Goal: Task Accomplishment & Management: Complete application form

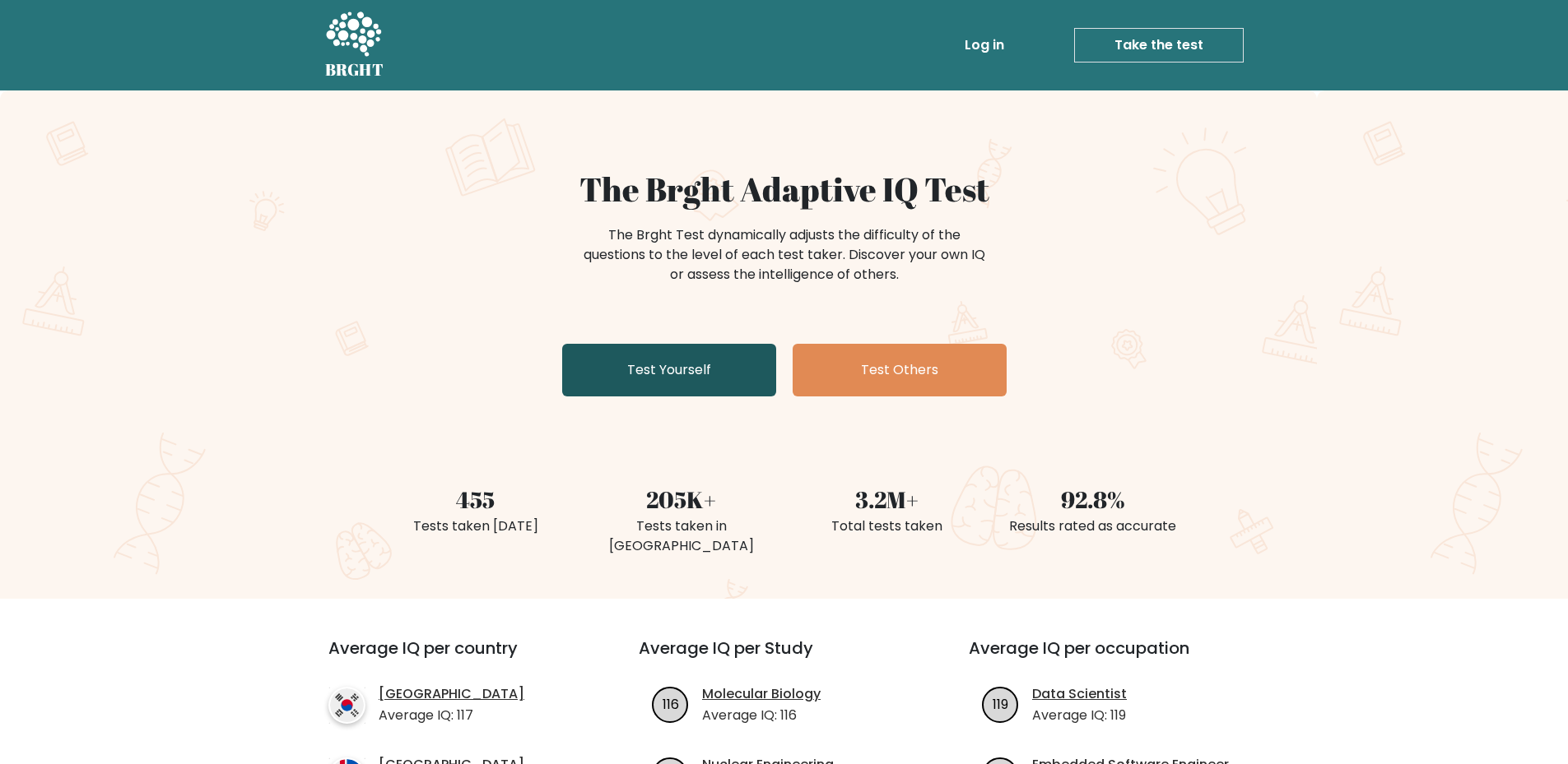
click at [699, 381] on link "Test Yourself" at bounding box center [669, 370] width 214 height 53
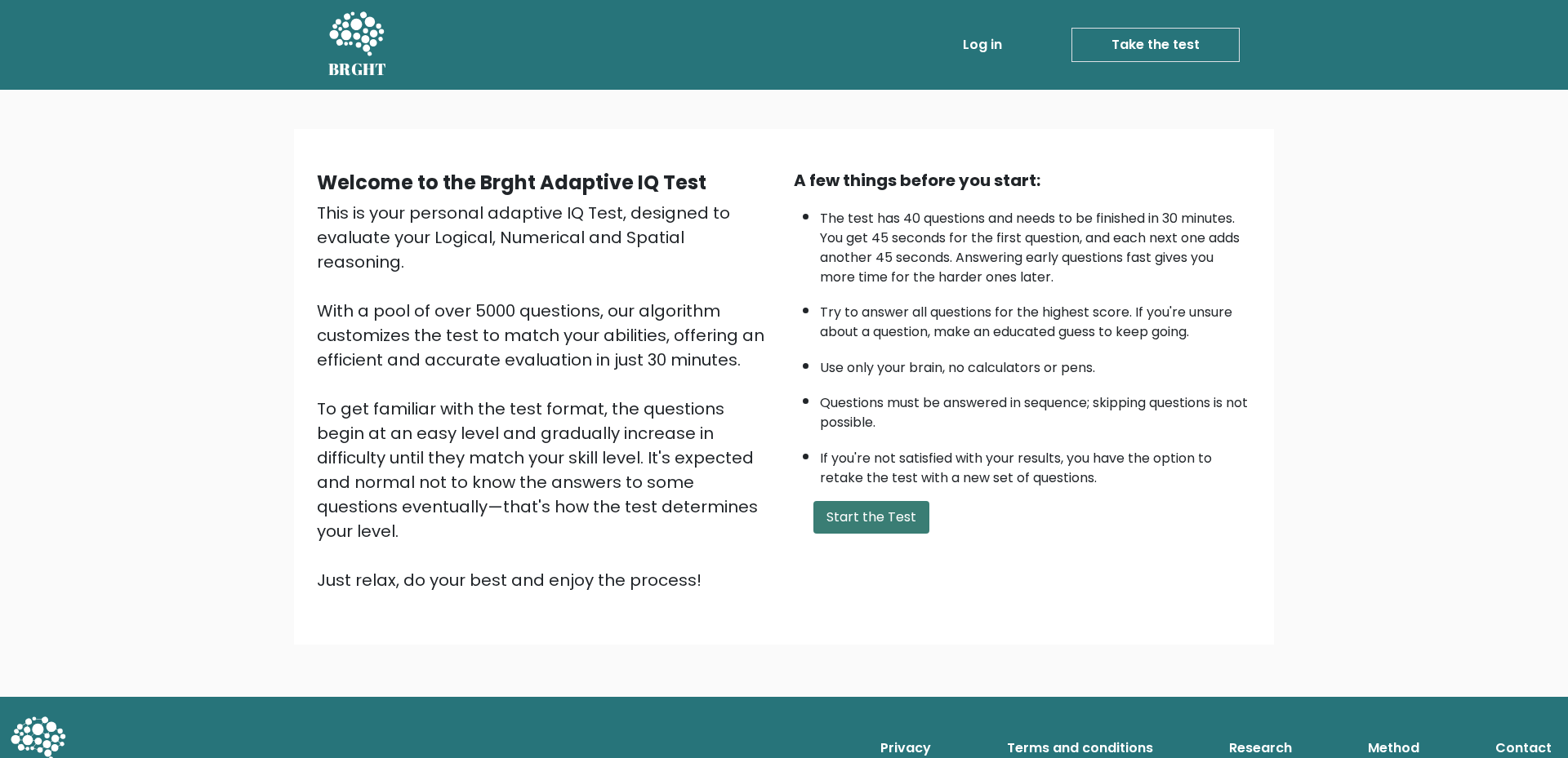
click at [886, 512] on button "Start the Test" at bounding box center [871, 517] width 116 height 32
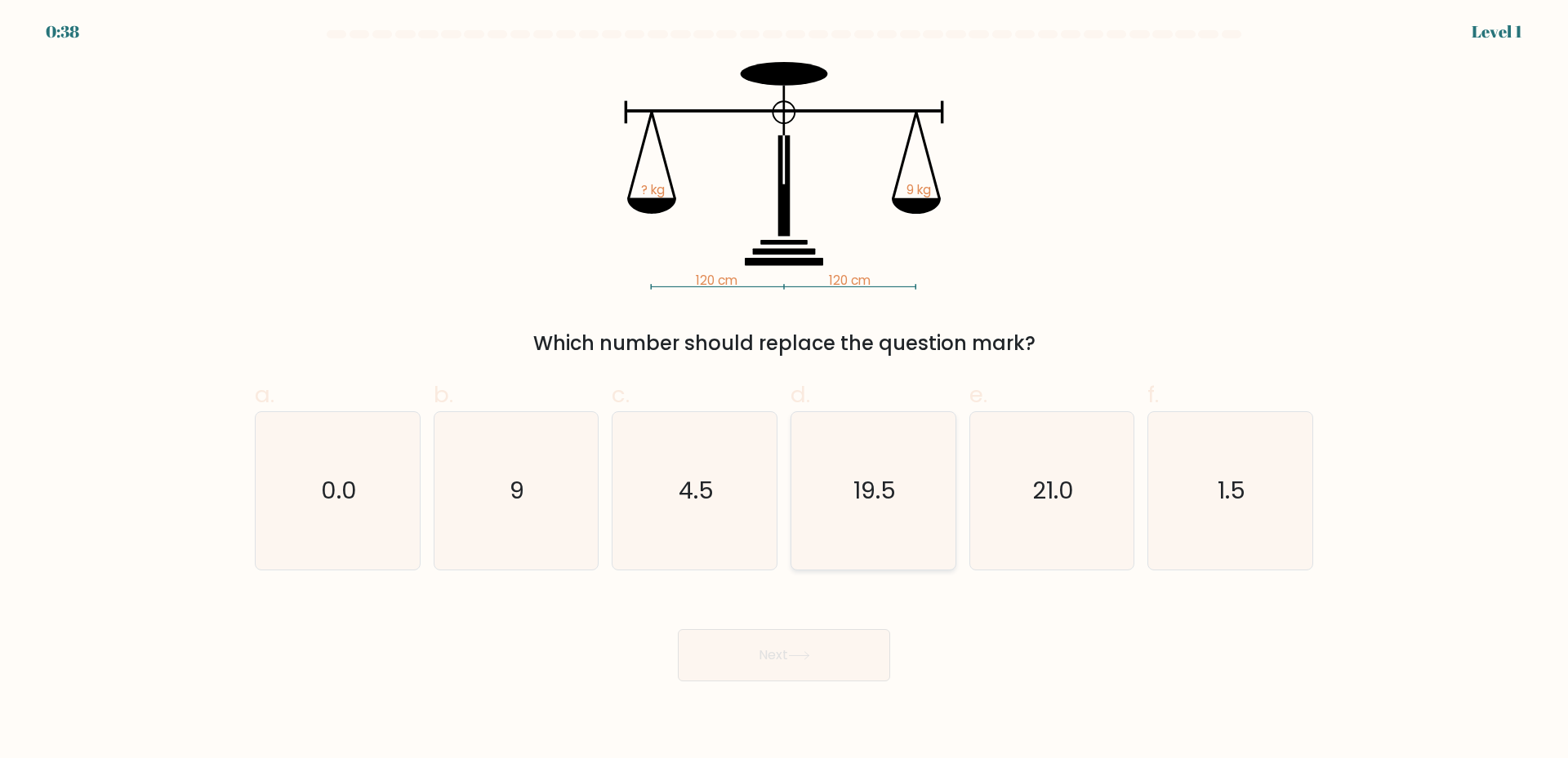
click at [915, 501] on icon "19.5" at bounding box center [873, 490] width 158 height 158
click at [785, 390] on input "d. 19.5" at bounding box center [784, 384] width 1 height 11
radio input "true"
click at [786, 661] on button "Next" at bounding box center [784, 656] width 212 height 53
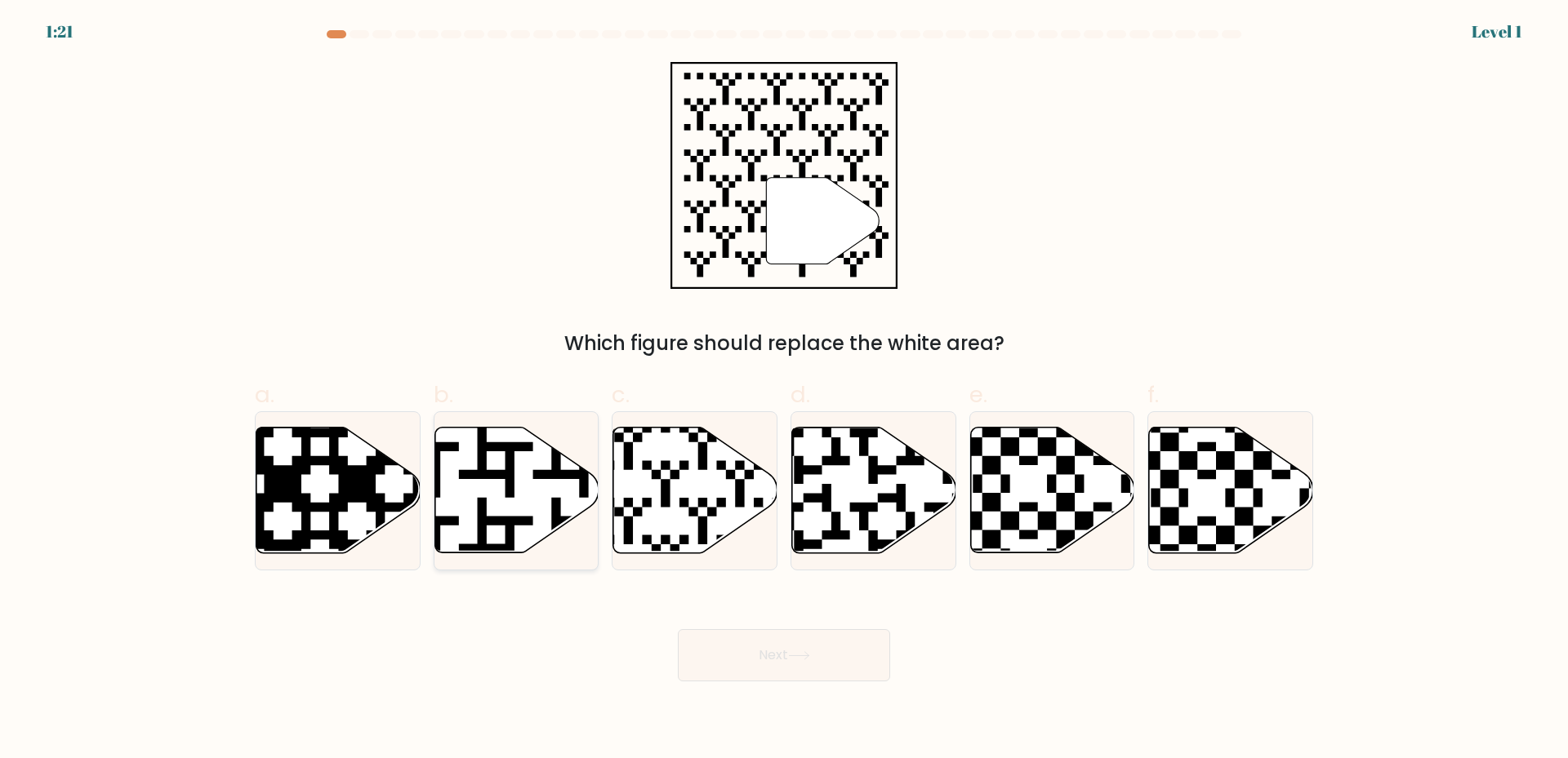
click at [520, 507] on icon at bounding box center [516, 491] width 164 height 126
click at [784, 390] on input "b." at bounding box center [784, 384] width 1 height 11
radio input "true"
click at [835, 661] on button "Next" at bounding box center [784, 656] width 212 height 53
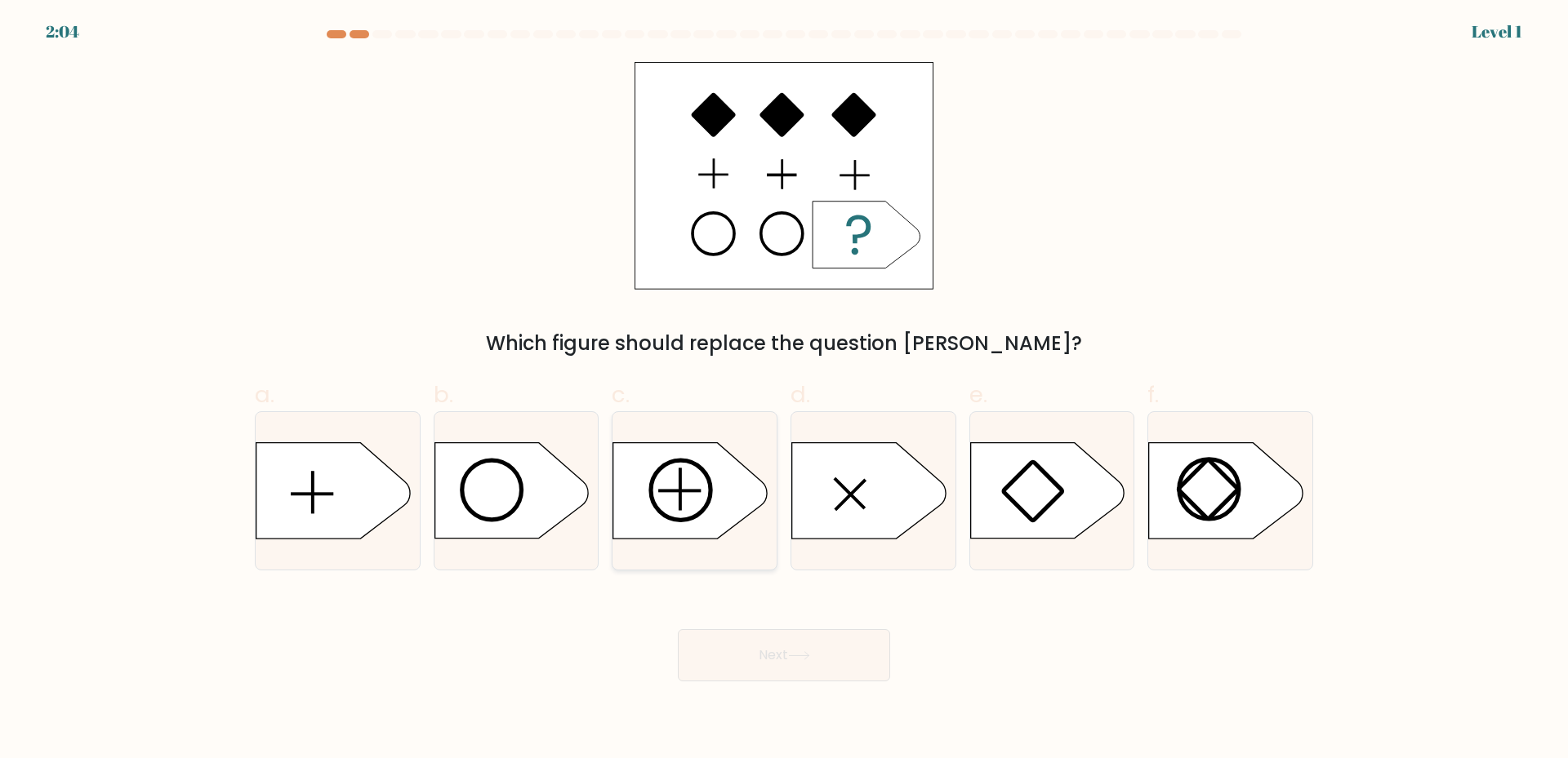
click at [640, 496] on icon at bounding box center [689, 491] width 154 height 96
click at [784, 390] on input "c." at bounding box center [784, 384] width 1 height 11
radio input "true"
click at [779, 674] on button "Next" at bounding box center [784, 656] width 212 height 53
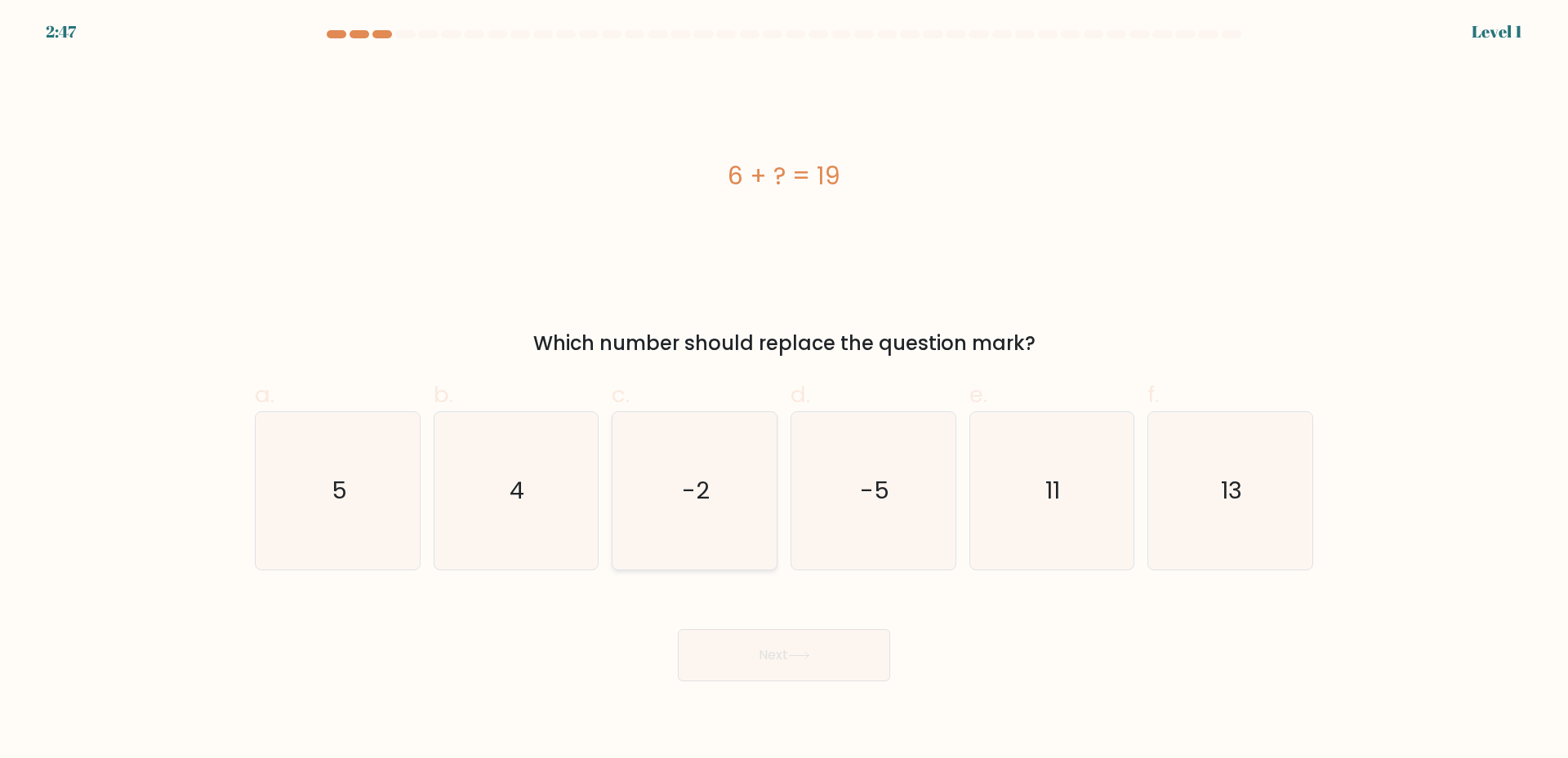
click at [704, 485] on text "-2" at bounding box center [696, 490] width 28 height 32
click at [784, 390] on input "c. -2" at bounding box center [784, 384] width 1 height 11
radio input "true"
click at [764, 665] on button "Next" at bounding box center [784, 656] width 212 height 53
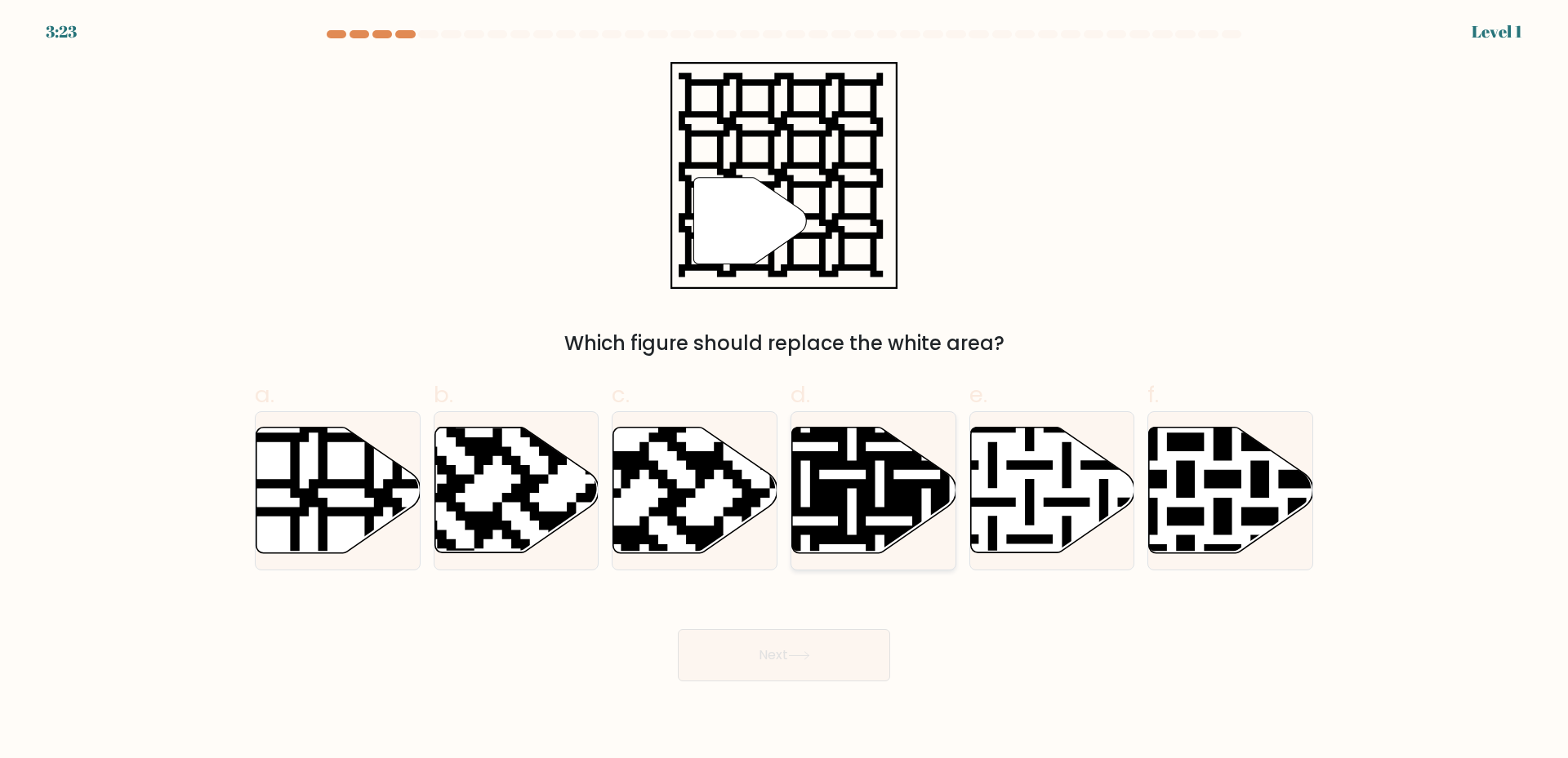
drag, startPoint x: 831, startPoint y: 487, endPoint x: 850, endPoint y: 358, distance: 130.4
click at [831, 486] on icon at bounding box center [921, 423] width 297 height 297
click at [785, 390] on input "d." at bounding box center [784, 384] width 1 height 11
radio input "true"
click at [812, 665] on button "Next" at bounding box center [784, 656] width 212 height 53
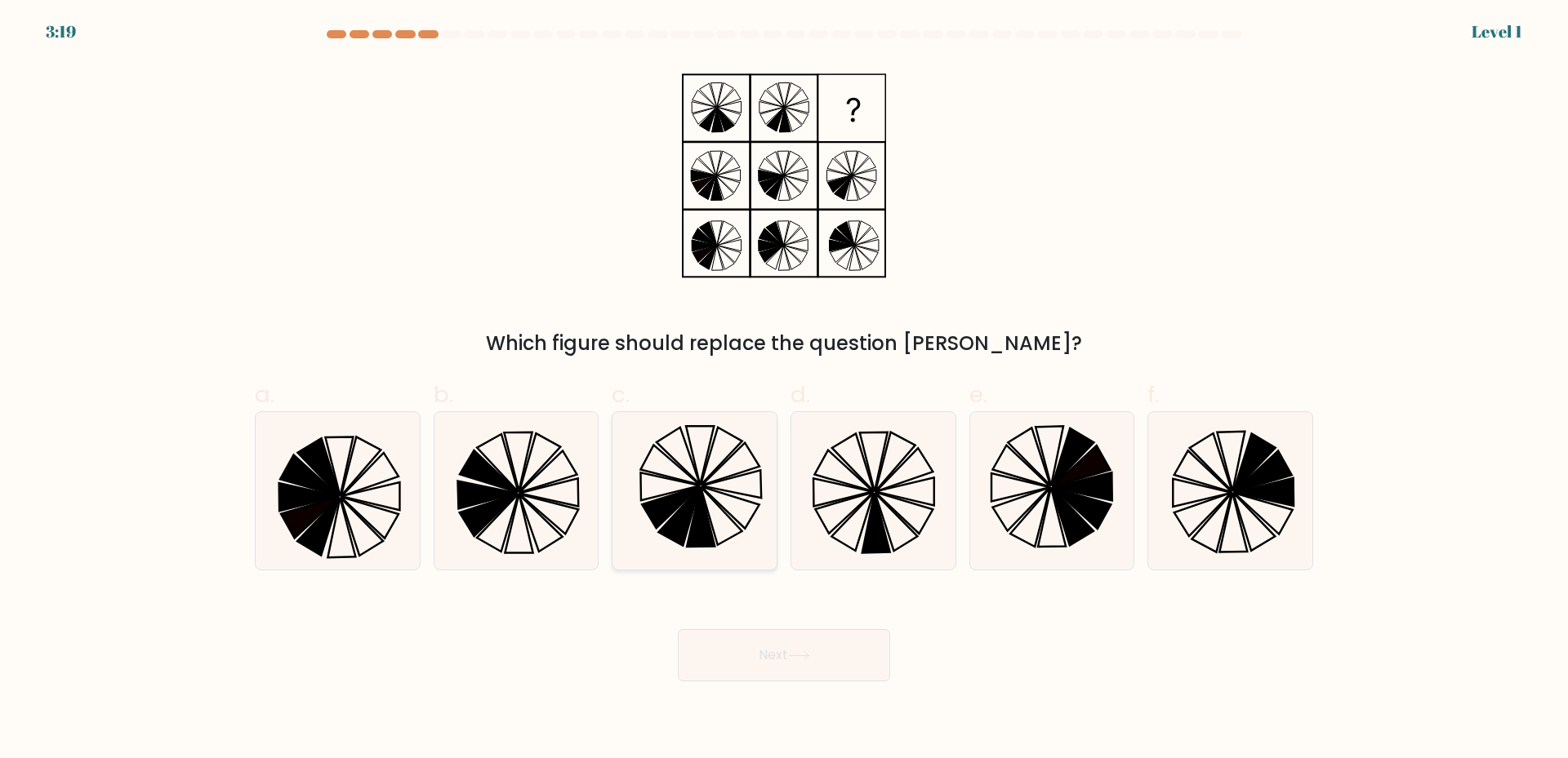
click at [707, 488] on icon at bounding box center [730, 508] width 58 height 42
click at [784, 390] on input "c." at bounding box center [784, 384] width 1 height 11
radio input "true"
click at [800, 658] on icon at bounding box center [798, 656] width 22 height 9
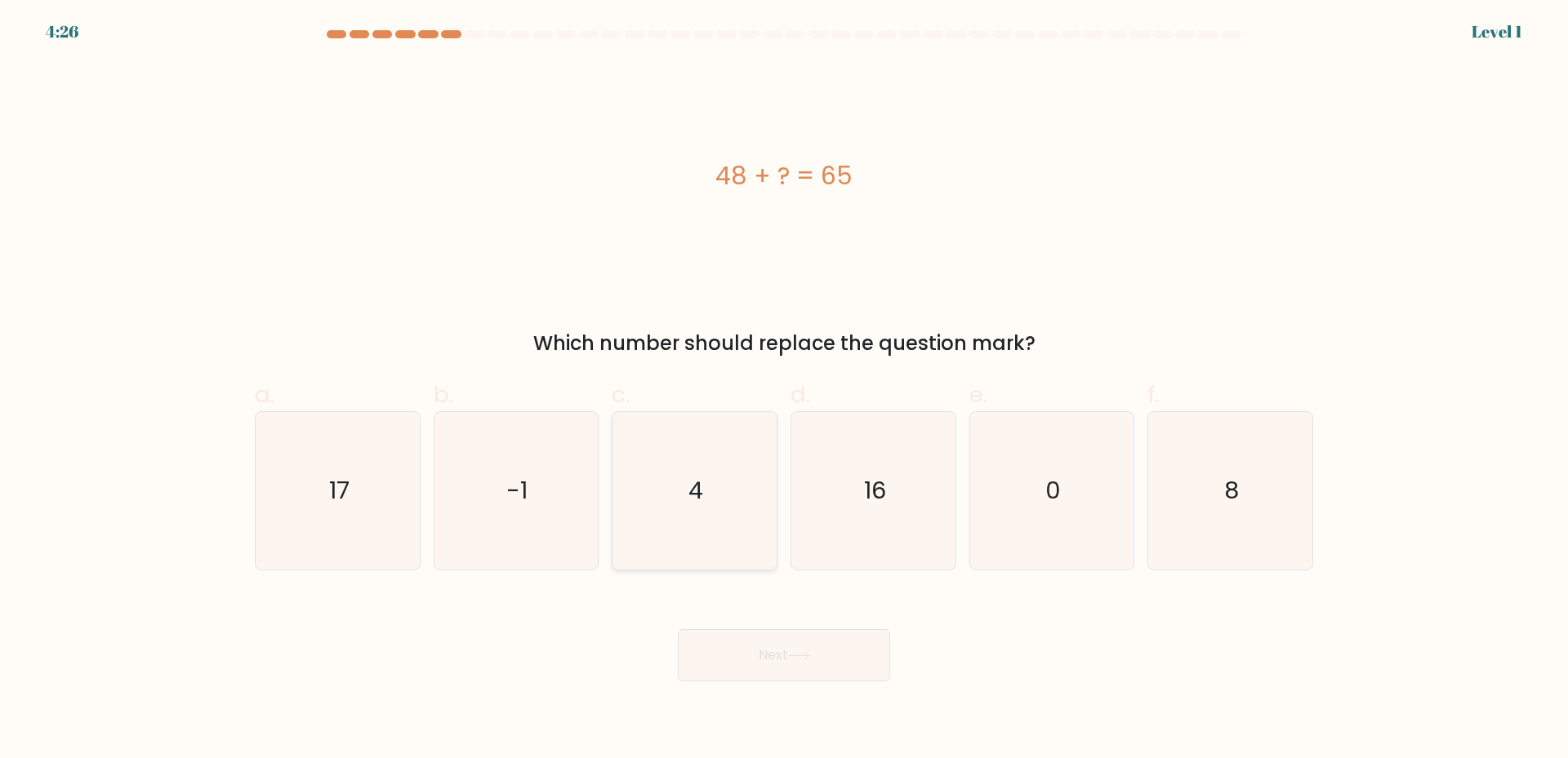
click at [645, 479] on icon "4" at bounding box center [694, 490] width 158 height 158
click at [784, 390] on input "c. 4" at bounding box center [784, 384] width 1 height 11
radio input "true"
click at [803, 659] on icon at bounding box center [798, 656] width 22 height 9
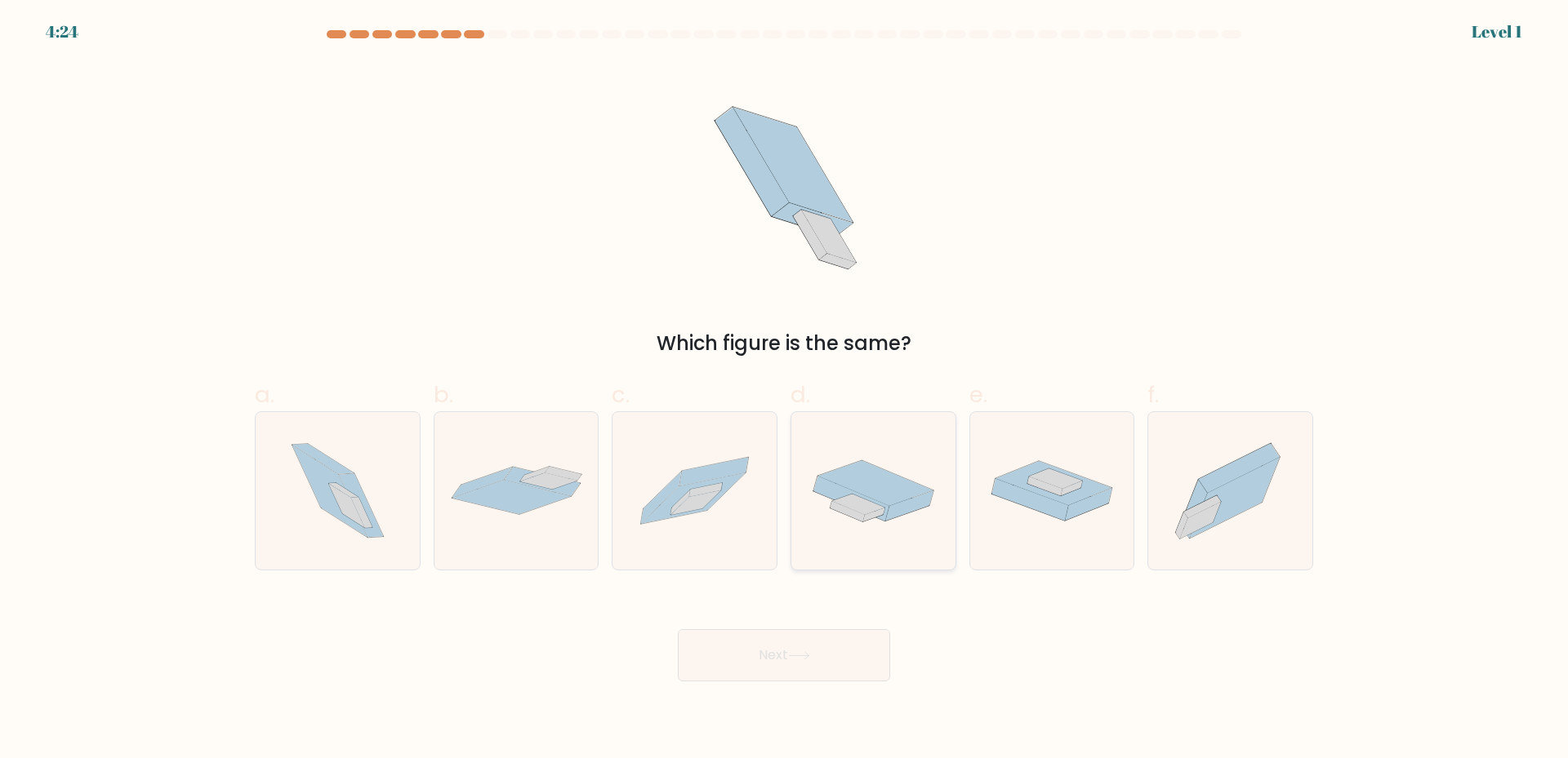
click at [879, 473] on icon at bounding box center [876, 484] width 115 height 45
click at [785, 390] on input "d." at bounding box center [784, 384] width 1 height 11
radio input "true"
click at [819, 658] on button "Next" at bounding box center [784, 656] width 212 height 53
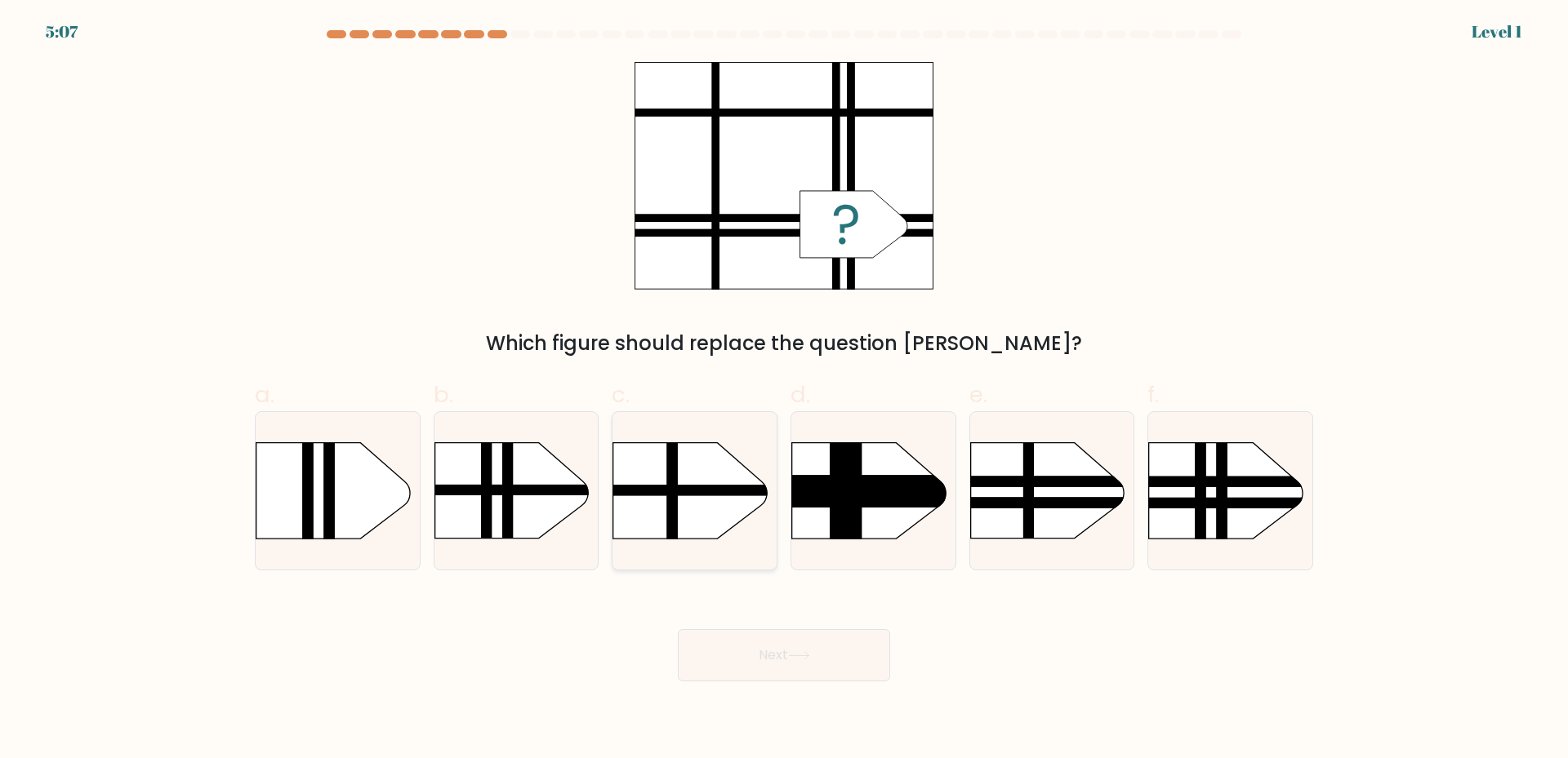
click at [659, 485] on rect at bounding box center [591, 421] width 426 height 324
click at [784, 390] on input "c." at bounding box center [784, 384] width 1 height 11
radio input "true"
click at [802, 659] on icon at bounding box center [798, 656] width 22 height 9
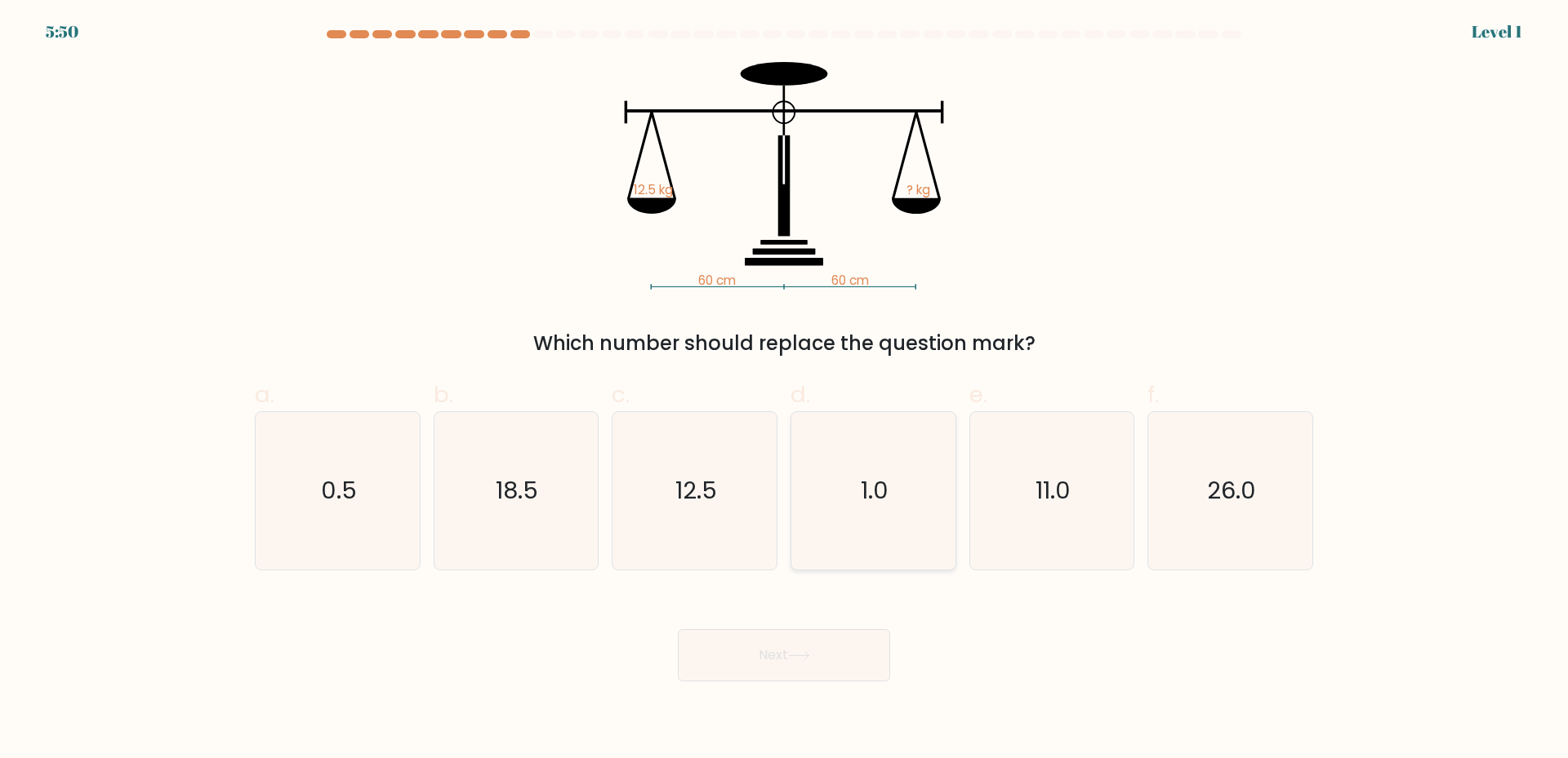
click at [815, 516] on icon "1.0" at bounding box center [873, 490] width 158 height 158
click at [785, 390] on input "d. 1.0" at bounding box center [784, 384] width 1 height 11
radio input "true"
